Goal: Find specific page/section: Find specific page/section

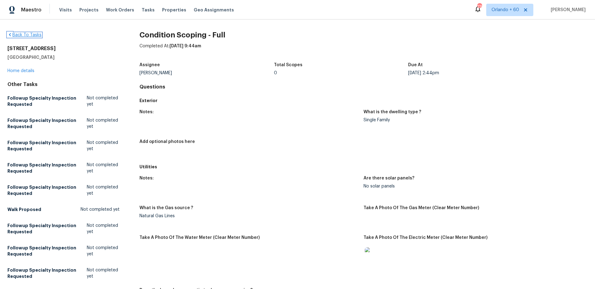
click at [31, 34] on link "Back To Tasks" at bounding box center [24, 35] width 34 height 4
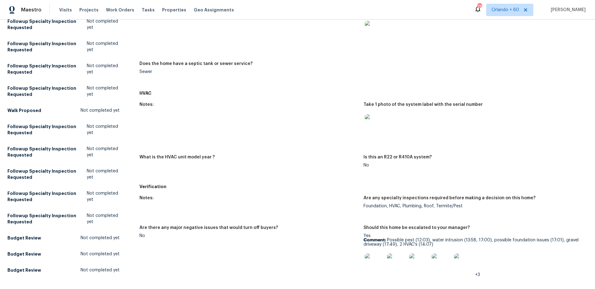
scroll to position [517, 0]
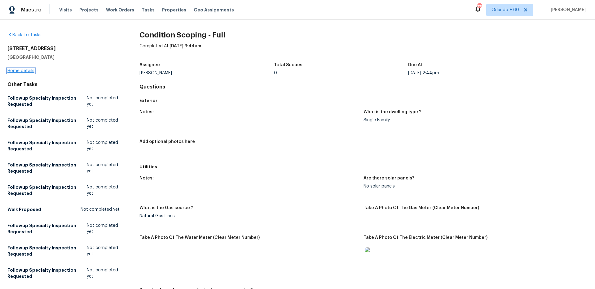
click at [22, 70] on link "Home details" at bounding box center [20, 71] width 27 height 4
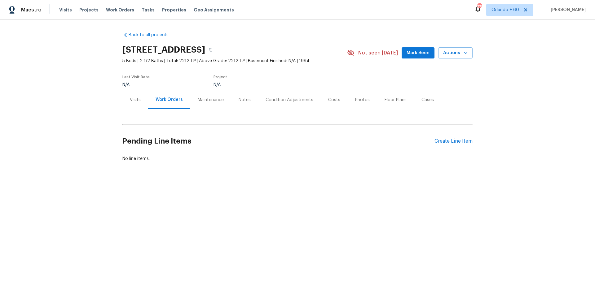
click at [291, 95] on div "Condition Adjustments" at bounding box center [289, 100] width 63 height 18
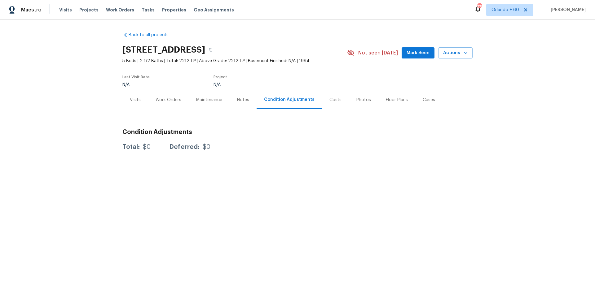
click at [289, 100] on div "Condition Adjustments" at bounding box center [289, 100] width 50 height 6
drag, startPoint x: 185, startPoint y: 49, endPoint x: 115, endPoint y: 45, distance: 70.7
click at [115, 45] on div "Back to all projects 78 Bridgemill Dr, Hampton, GA 30228 5 Beds | 2 1/2 Baths |…" at bounding box center [297, 106] width 595 height 172
copy h2 "[STREET_ADDRESS]"
